Goal: Communication & Community: Answer question/provide support

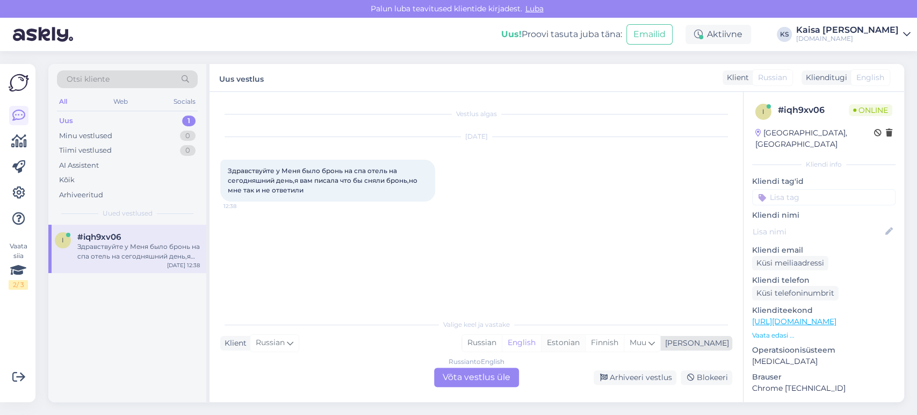
click at [585, 344] on div "Estonian" at bounding box center [563, 343] width 44 height 16
click at [495, 371] on div "Russian to Estonian Võta vestlus üle" at bounding box center [476, 376] width 85 height 19
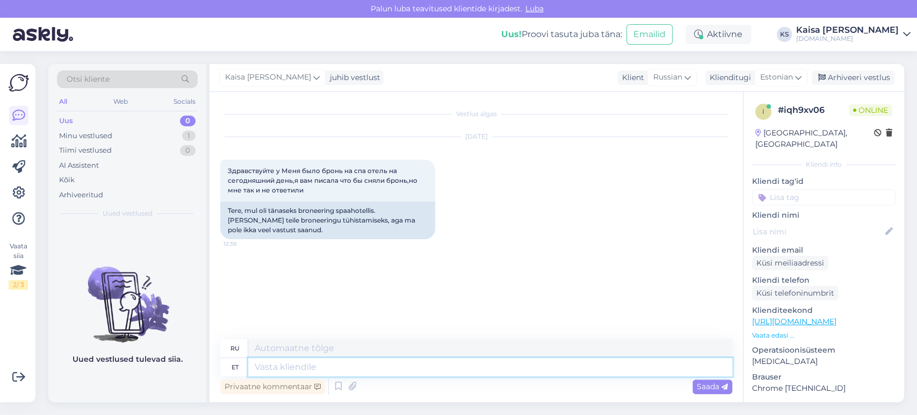
click at [495, 371] on textarea at bounding box center [490, 367] width 484 height 18
type textarea "Tere, p"
type textarea "Привет,"
type textarea "Tere, palun"
type textarea "Здравствуйте, пожалуйста."
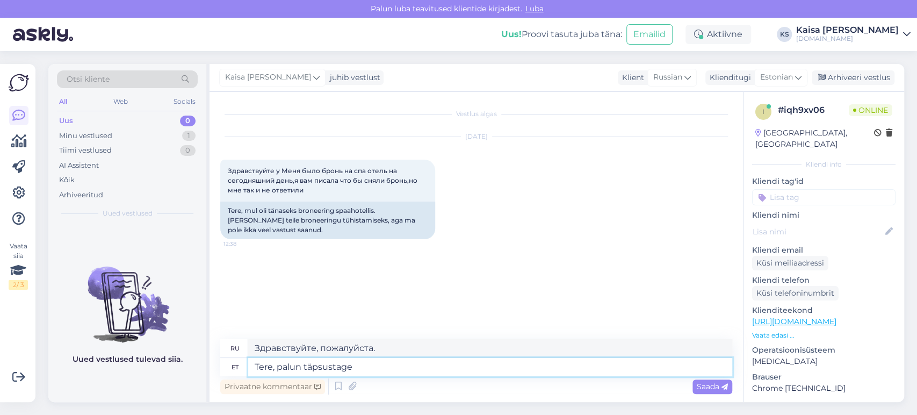
type textarea "Tere, palun täpsustage b"
type textarea "Здравствуйте, поясните, пожалуйста."
type textarea "Tere, palun täpsustage broneeringu nu"
type textarea "Здравствуйте, уточните, пожалуйста, бронирование."
type textarea "Tere, palun täpsustage broneeringu numbrit"
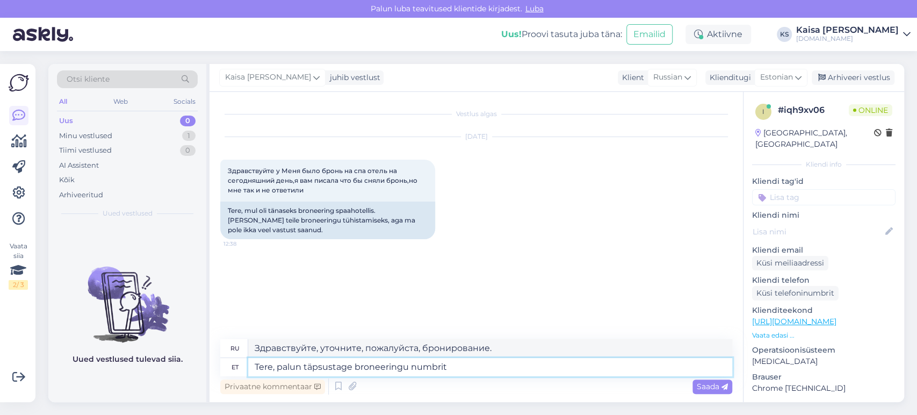
type textarea "Здравствуйте, уточните, пожалуйста, номер бронирования."
type textarea "Tere, palun täpsustage broneeringu numbrit."
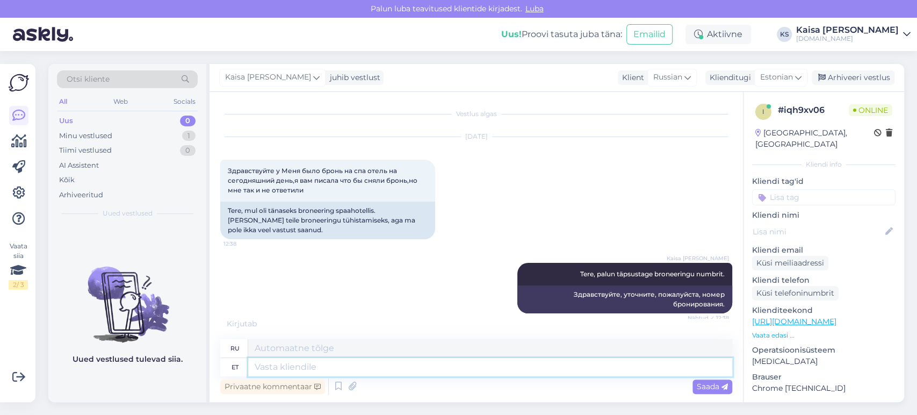
scroll to position [6, 0]
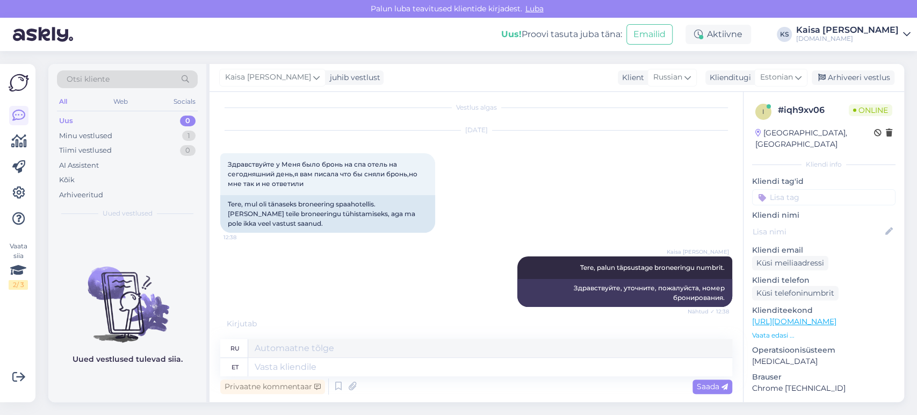
click at [511, 203] on div "[DATE] Здравствуйте у Меня было бронь на спа отель на сегодняшний день,я вам пи…" at bounding box center [476, 182] width 512 height 126
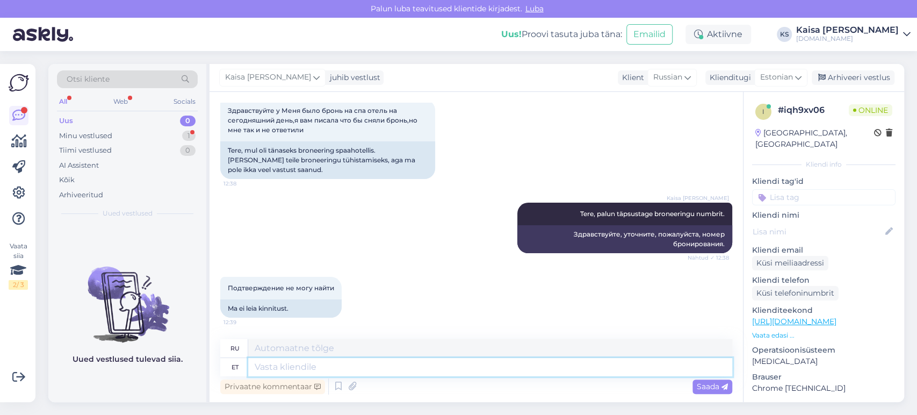
click at [331, 365] on textarea at bounding box center [490, 367] width 484 height 18
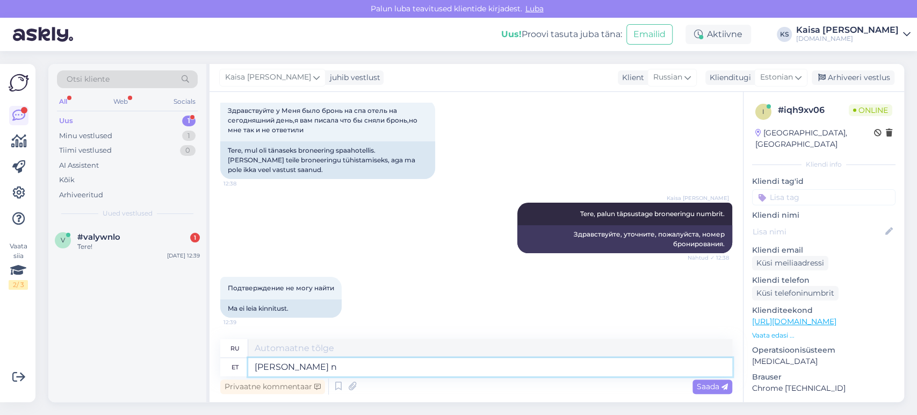
type textarea "Kelle ni"
type textarea "Чей"
type textarea "[PERSON_NAME] nimel"
type textarea "От чьего имени?"
type textarea "[PERSON_NAME] nimel ning mis"
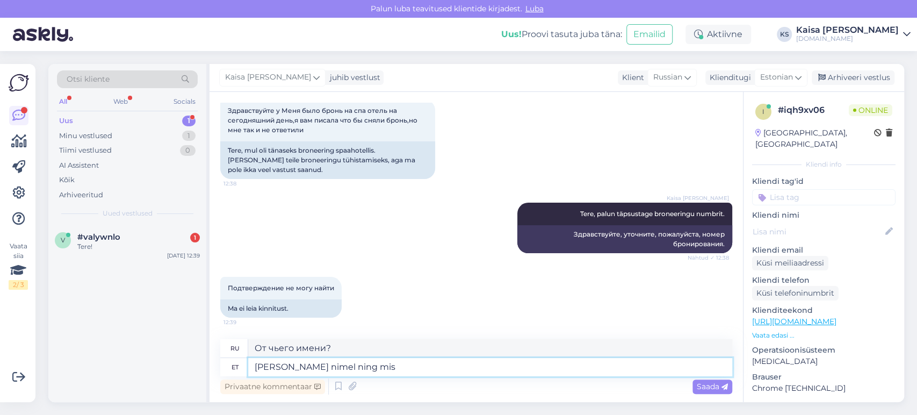
type textarea "От чьего имени [PERSON_NAME]"
type textarea "[PERSON_NAME] nimel ning mis hot"
type textarea "От чьего имени и чего?"
type textarea "[PERSON_NAME] nimel ning mis hotelli bro"
type textarea "От чьего имени и в каком отеле?"
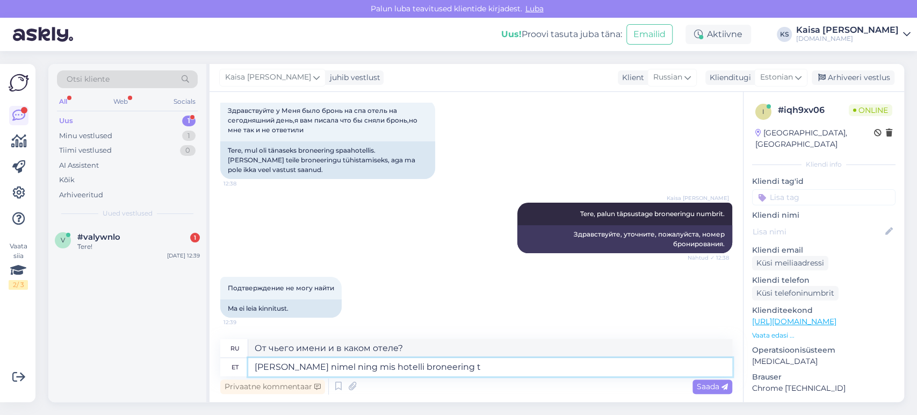
type textarea "[PERSON_NAME] nimel ning mis hotelli broneering te"
type textarea "На чье имя и [PERSON_NAME] отеля?"
type textarea "[PERSON_NAME] nimel ning mis hotelli broneering tehtud on"
type textarea "На чье имя и в каком отеле было сделано бронирование?"
type textarea "[PERSON_NAME] nimel ning mis hotelli broneering tehtud on?"
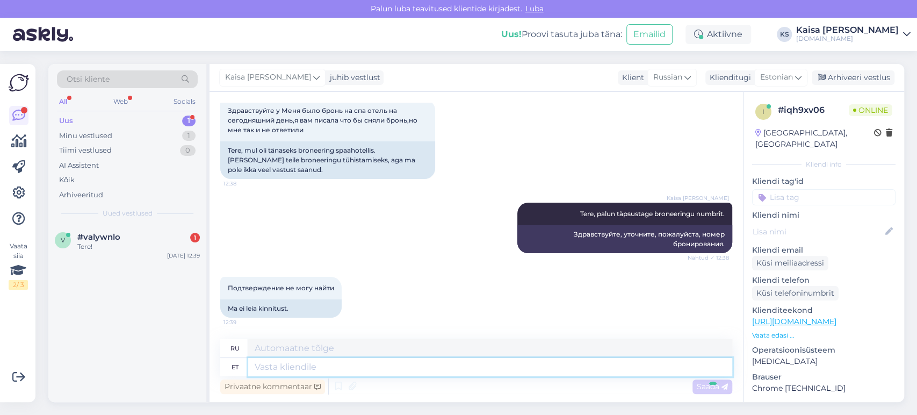
scroll to position [125, 0]
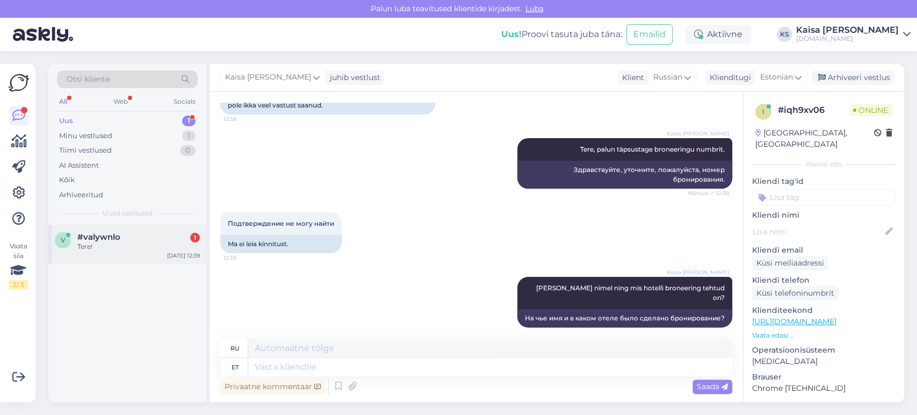
click at [140, 240] on div "#valywnlo 1" at bounding box center [138, 237] width 122 height 10
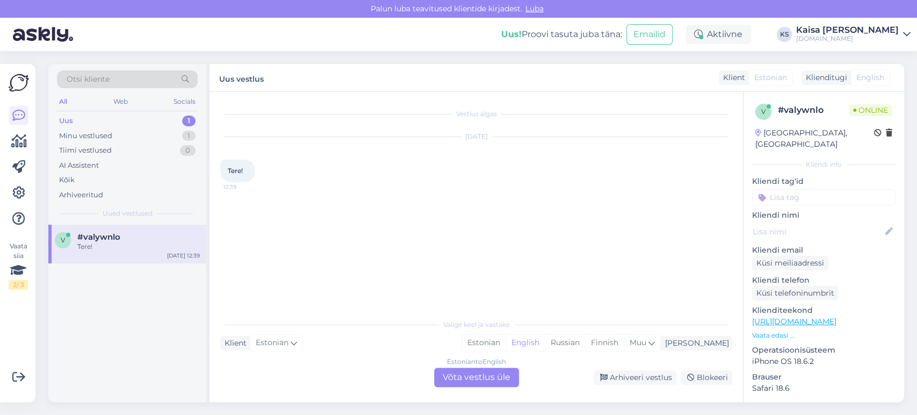
scroll to position [0, 0]
click at [505, 343] on div "Estonian" at bounding box center [483, 343] width 43 height 16
click at [492, 372] on div "Estonian to Estonian Võta vestlus üle" at bounding box center [476, 376] width 85 height 19
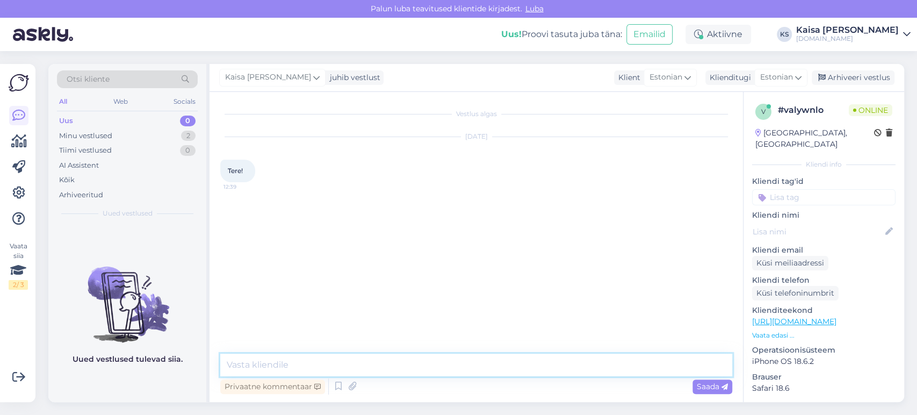
drag, startPoint x: 492, startPoint y: 372, endPoint x: 491, endPoint y: 365, distance: 7.1
click at [491, 365] on textarea at bounding box center [476, 364] width 512 height 23
type textarea "Tere!"
click at [156, 137] on div "Minu vestlused 2" at bounding box center [127, 135] width 141 height 15
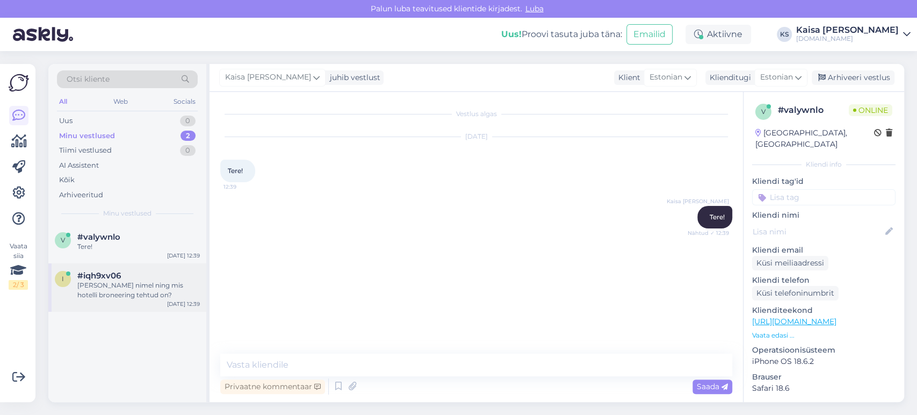
click at [133, 280] on div "[PERSON_NAME] nimel ning mis hotelli broneering tehtud on?" at bounding box center [138, 289] width 122 height 19
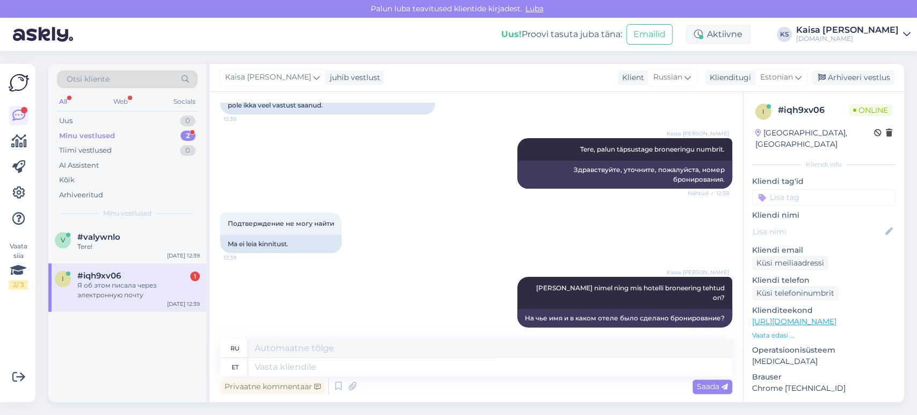
scroll to position [189, 0]
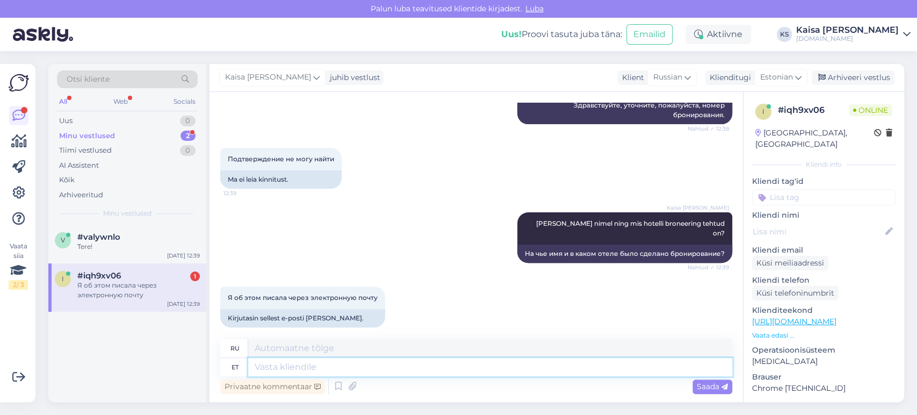
click at [381, 365] on textarea at bounding box center [490, 367] width 484 height 18
type textarea "K"
type textarea "Kahjuks"
type textarea "К сожалению"
type textarea "Kahjuks ei o"
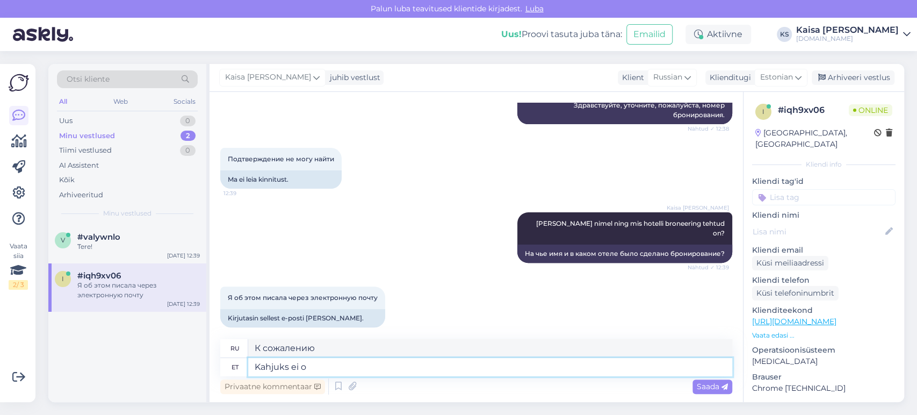
type textarea "К сожалению, нет."
type textarea "Kahjuks ei ole T"
type textarea "К сожалению, нет"
type textarea "Kahjuks ei ole [PERSON_NAME]"
type textarea "К сожалению, у вас нет"
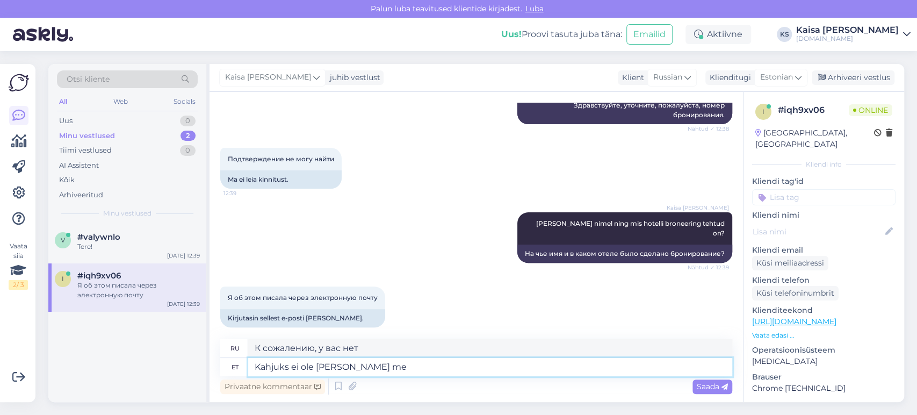
type textarea "Kahjuks ei [PERSON_NAME] [PERSON_NAME]"
type textarea "К сожалению, Ваше письмо не"
type textarea "Kahjuks ei ole [PERSON_NAME] meieni jõ"
type textarea "К сожалению, Ваше письмо не дошло до нас."
type textarea "Kahjuks ei ole [PERSON_NAME] meieni jõudnud. Mis e"
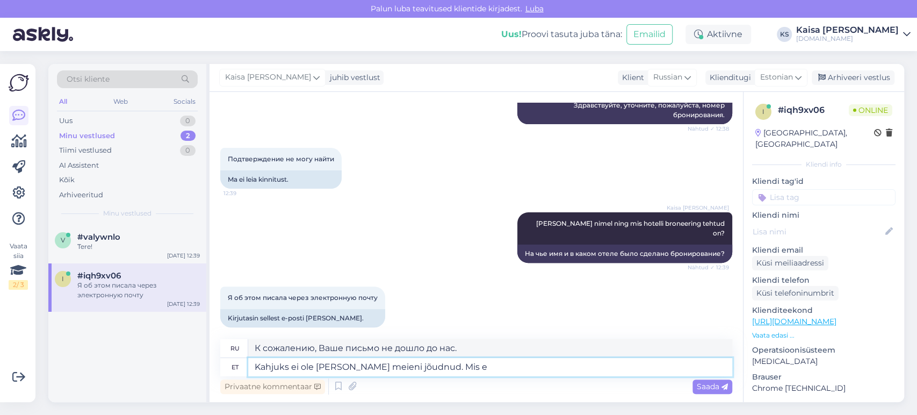
type textarea "К сожалению, Ваше письмо не дошло до нас. Что"
type textarea "Kahjuks ei ole [PERSON_NAME] meieni jõudnud. Mis e-mailile"
type textarea "К сожалению, Ваше письмо не дошло до нас. Какой адрес электронной почты?"
type textarea "Kahjuks ei ole [PERSON_NAME] meieni jõudnud. Mis"
type textarea "К сожалению, Ваше письмо не дошло до нас. Что"
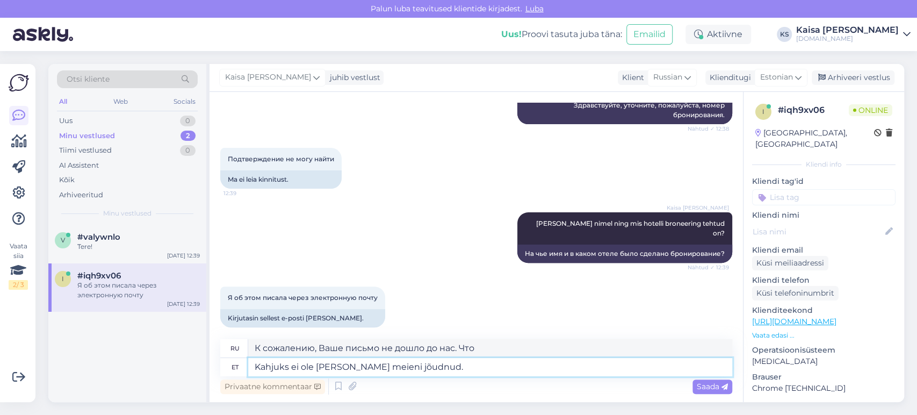
type textarea "Kahjuks ei ole [PERSON_NAME] meieni jõudnud. K"
type textarea "К сожалению, Ваше письмо не дошло до нас."
type textarea "Kahjuks ei ole [PERSON_NAME] meieni jõudnud. Kas saaksite pa"
type textarea "К сожалению, Ваше письмо не дошло до нас. Не могли бы Вы"
type textarea "Kahjuks ei ole [PERSON_NAME] meieni jõudnud. Kas saaksite palun kirja ed"
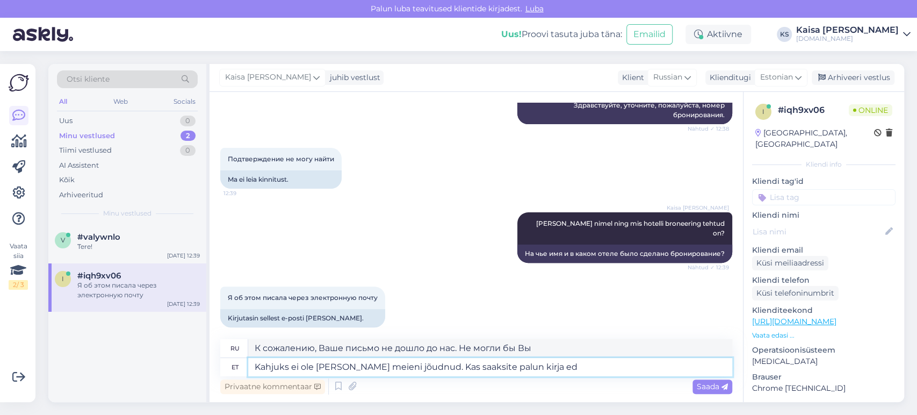
type textarea "К сожалению, Ваше письмо не дошло до нас. Не могли бы Вы переслать мне его?"
type textarea "Kahjuks ei ole [PERSON_NAME] meieni jõudnud. Kas saaksite palun kirja edastada …"
type textarea "К сожалению, Ваше письмо не дошло до нас. Не могли бы Вы переслать его?"
type textarea "Kahjuks ei ole [PERSON_NAME] meieni jõudnud. Kas saaksite palun kirja edastada …"
type textarea "К сожалению, Ваше письмо не дошло до нас. Не могли бы Вы передать нам эту инфор…"
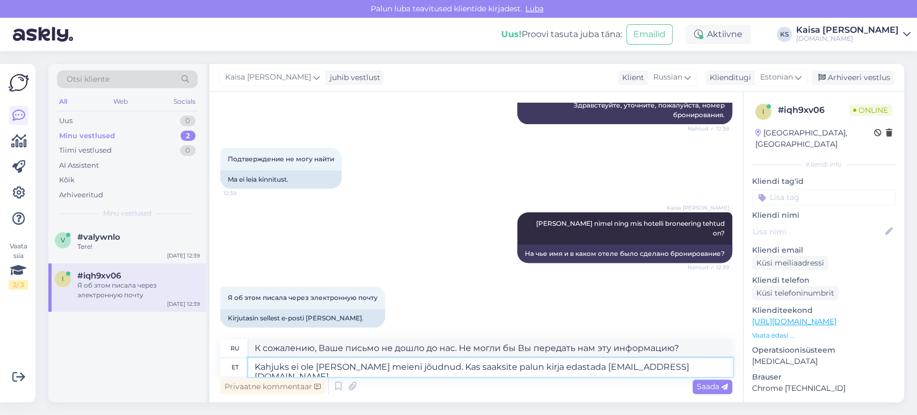
type textarea "Kahjuks ei ole [PERSON_NAME] meieni jõudnud. Kas saaksite palun kirja edastada …"
type textarea "К сожалению, Ваше письмо не дошло до нас. Пожалуйста, перешлите его [EMAIL_ADDR…"
type textarea "Kahjuks ei ole [PERSON_NAME] meieni jõudnud. Kas saaksite palun kirja edastada …"
type textarea "К сожалению, Ваше письмо не дошло до нас. Не могли бы Вы переслать его на [EMAI…"
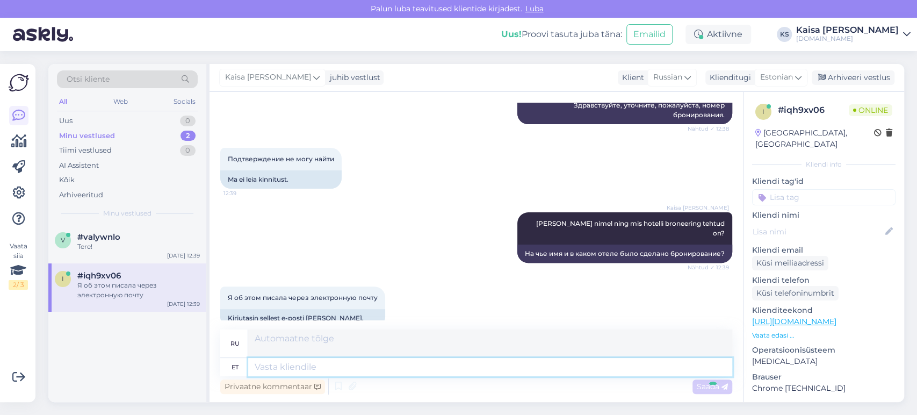
scroll to position [272, 0]
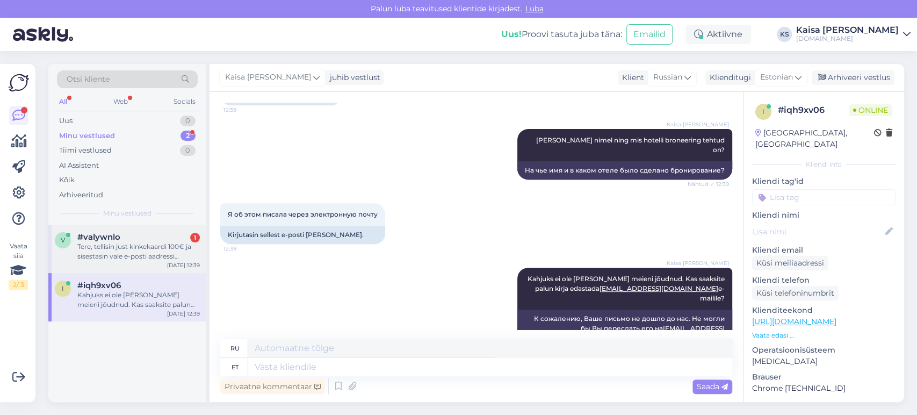
click at [142, 249] on div "Tere, tellisin just kinkekaardi 100€ ja sisestasin vale e-posti aadressi [PERSO…" at bounding box center [138, 251] width 122 height 19
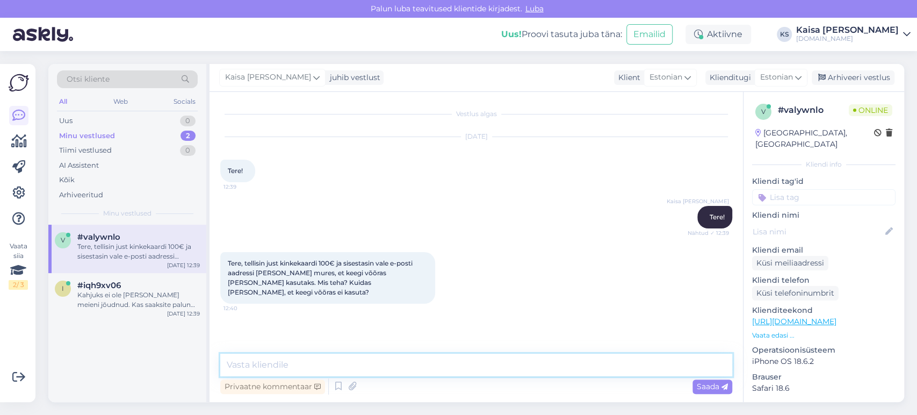
click at [411, 354] on textarea at bounding box center [476, 364] width 512 height 23
type textarea "Kas saaksite palun täpsustada, mis e-maili sisestasite?"
click at [713, 386] on span "Saada" at bounding box center [712, 386] width 31 height 10
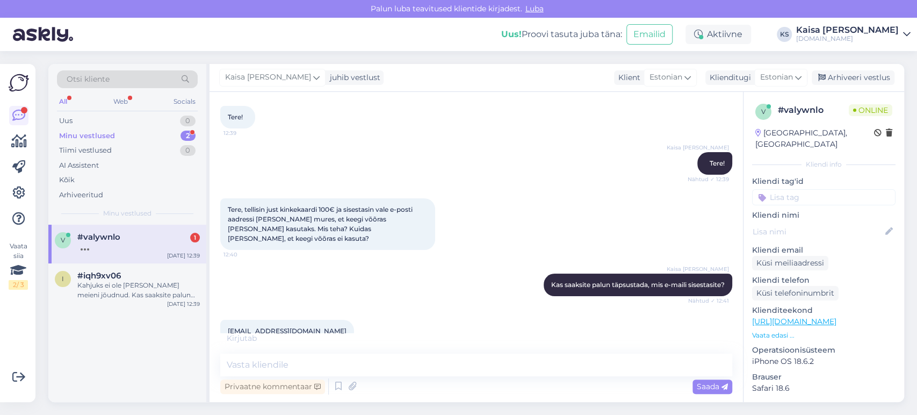
scroll to position [65, 0]
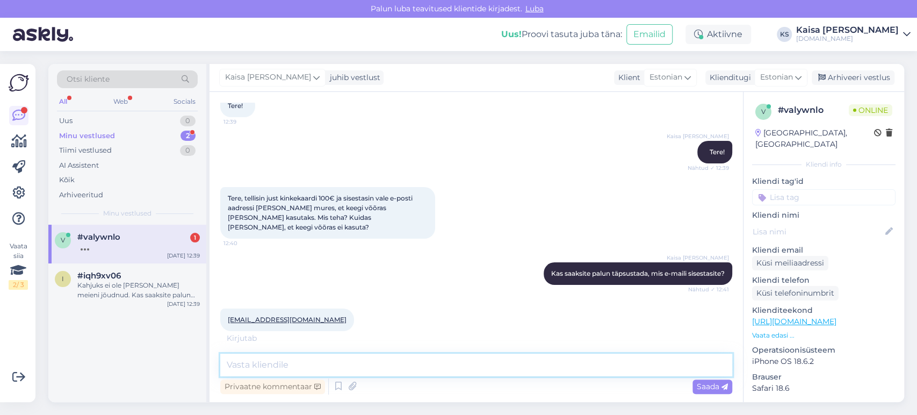
click at [341, 361] on textarea at bounding box center [476, 364] width 512 height 23
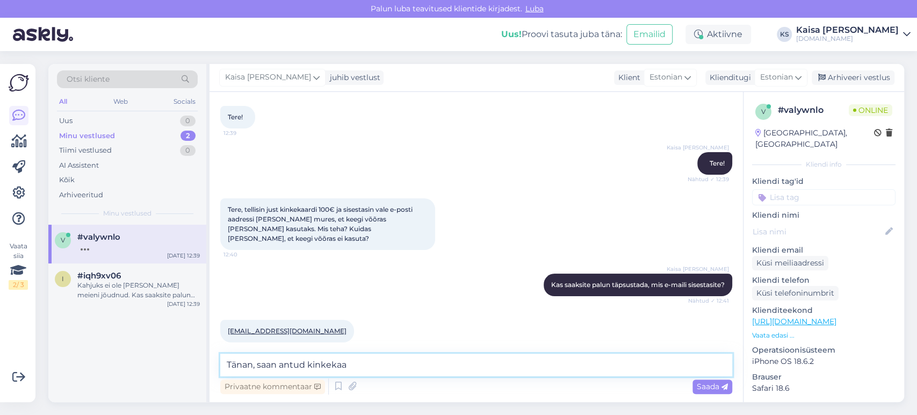
scroll to position [100, 0]
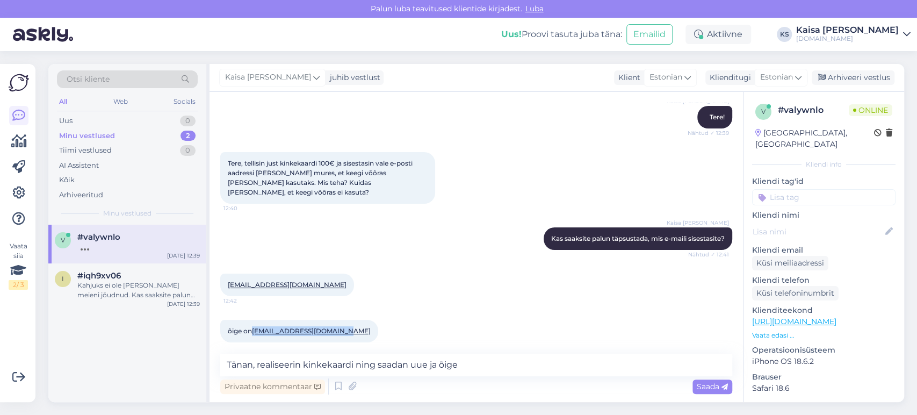
drag, startPoint x: 337, startPoint y: 322, endPoint x: 255, endPoint y: 320, distance: 81.6
click at [255, 320] on div "õige on [EMAIL_ADDRESS][DOMAIN_NAME] 12:42" at bounding box center [299, 331] width 158 height 23
copy link "[EMAIL_ADDRESS][DOMAIN_NAME]"
click at [493, 360] on textarea "Tänan, realiseerin kinkekaardi ning saadan uue ja õige" at bounding box center [476, 364] width 512 height 23
paste textarea "[EMAIL_ADDRESS][DOMAIN_NAME]"
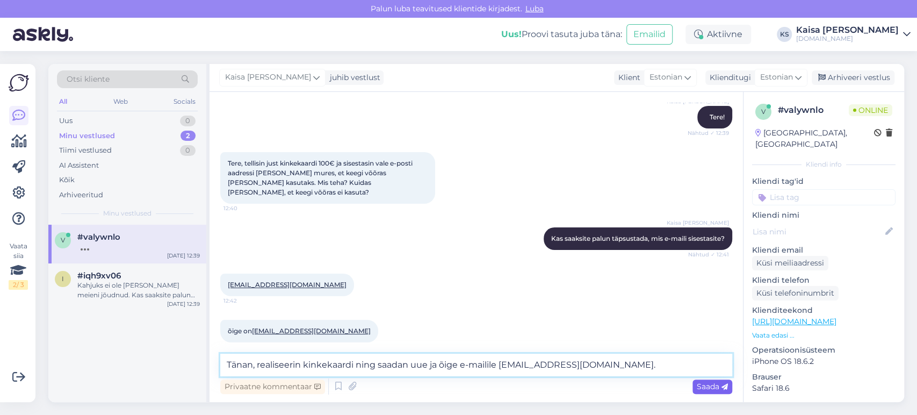
type textarea "Tänan, realiseerin kinkekaardi ning saadan uue ja õige e-mailile [EMAIL_ADDRESS…"
click at [707, 387] on span "Saada" at bounding box center [712, 386] width 31 height 10
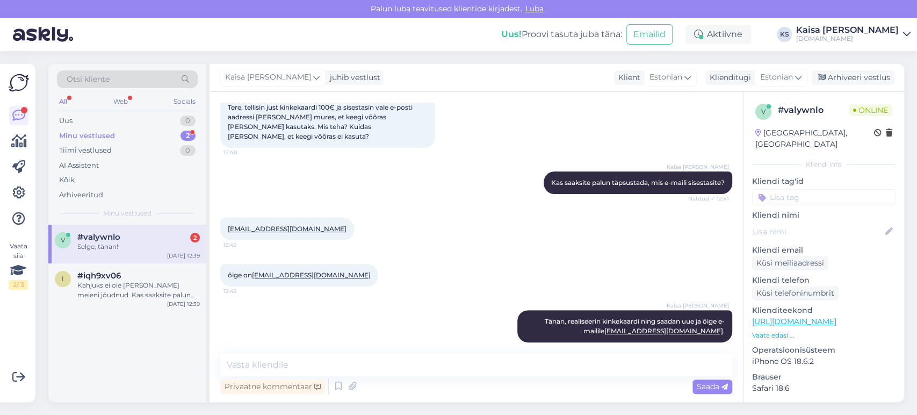
scroll to position [258, 0]
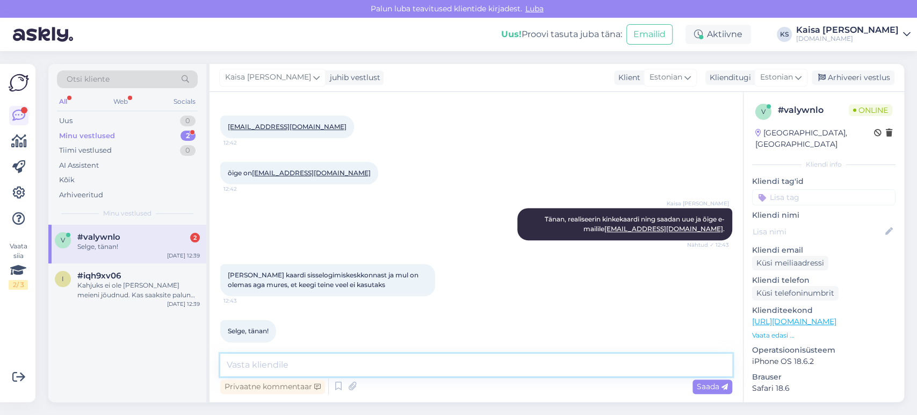
click at [363, 364] on textarea at bounding box center [476, 364] width 512 height 23
type textarea "Palun."
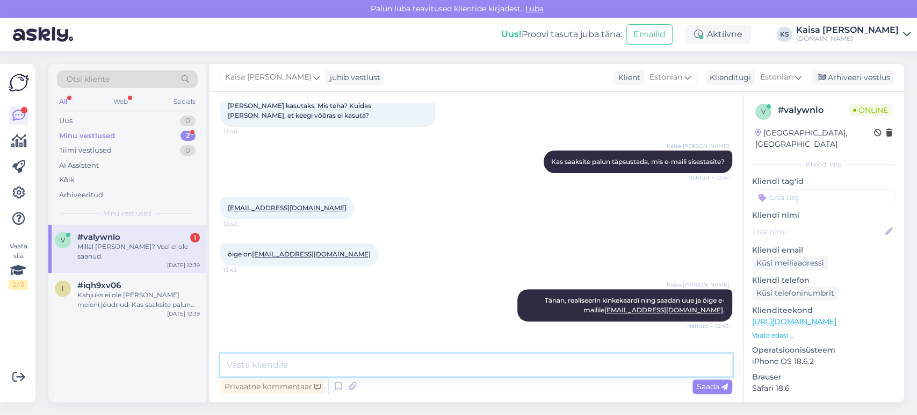
scroll to position [171, 0]
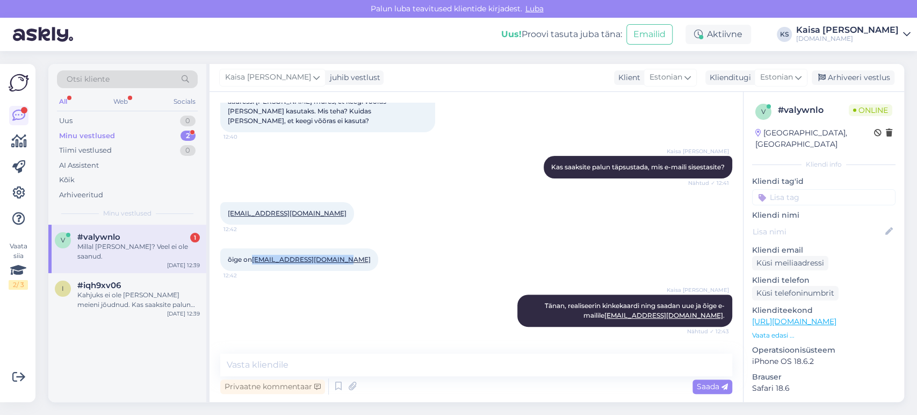
drag, startPoint x: 337, startPoint y: 250, endPoint x: 255, endPoint y: 248, distance: 82.7
click at [255, 248] on div "õige on [EMAIL_ADDRESS][DOMAIN_NAME] 12:42" at bounding box center [299, 259] width 158 height 23
copy link "[EMAIL_ADDRESS][DOMAIN_NAME]"
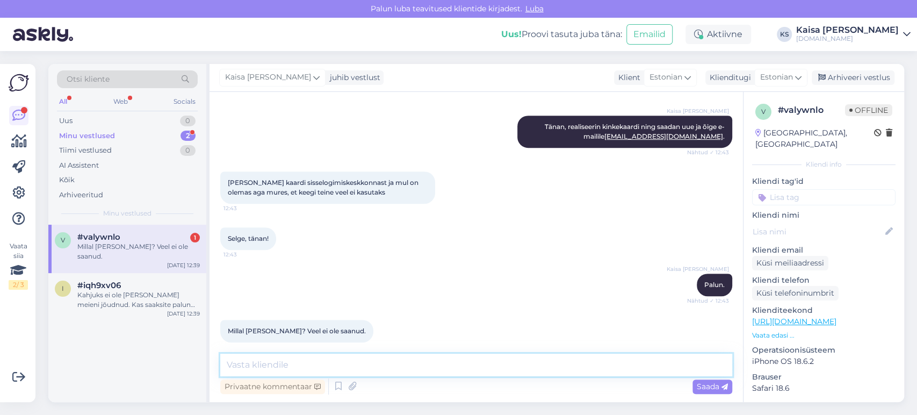
click at [496, 365] on textarea at bounding box center [476, 364] width 512 height 23
type textarea "10 minuti jooksul tuleb e-mailile uus kaart."
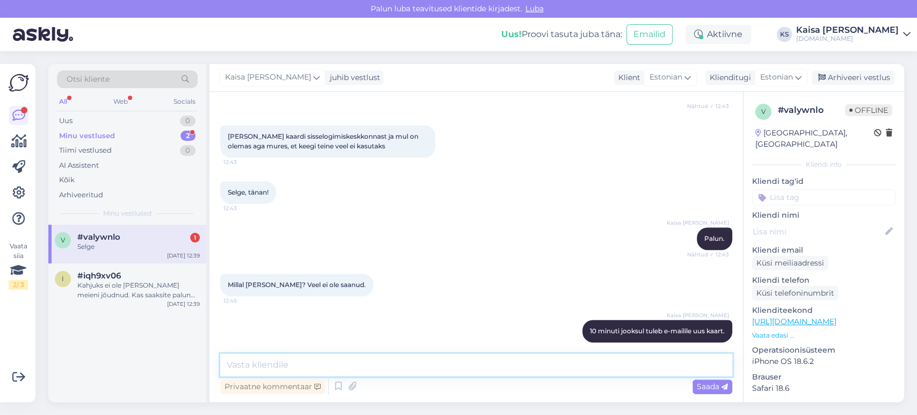
scroll to position [443, 0]
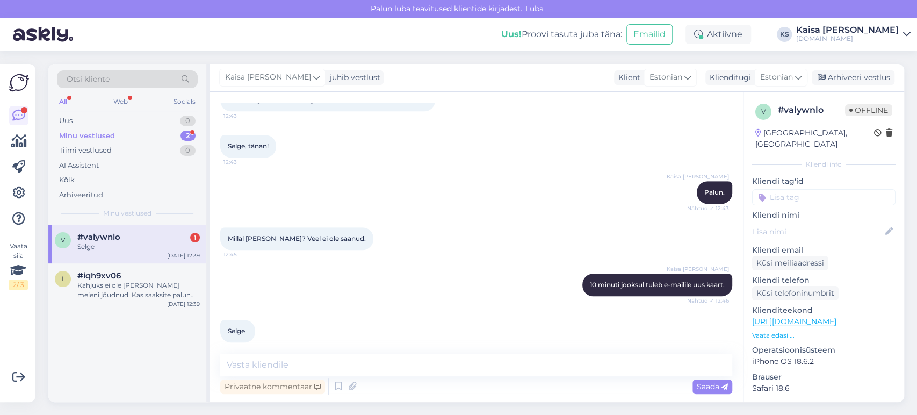
click at [132, 248] on div "Selge" at bounding box center [138, 247] width 122 height 10
